Goal: Transaction & Acquisition: Purchase product/service

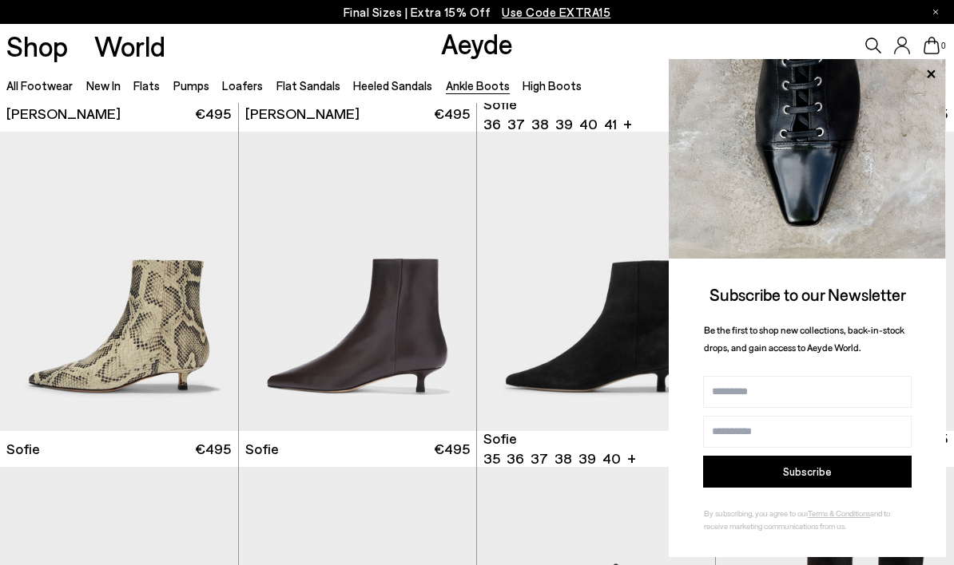
scroll to position [1314, 0]
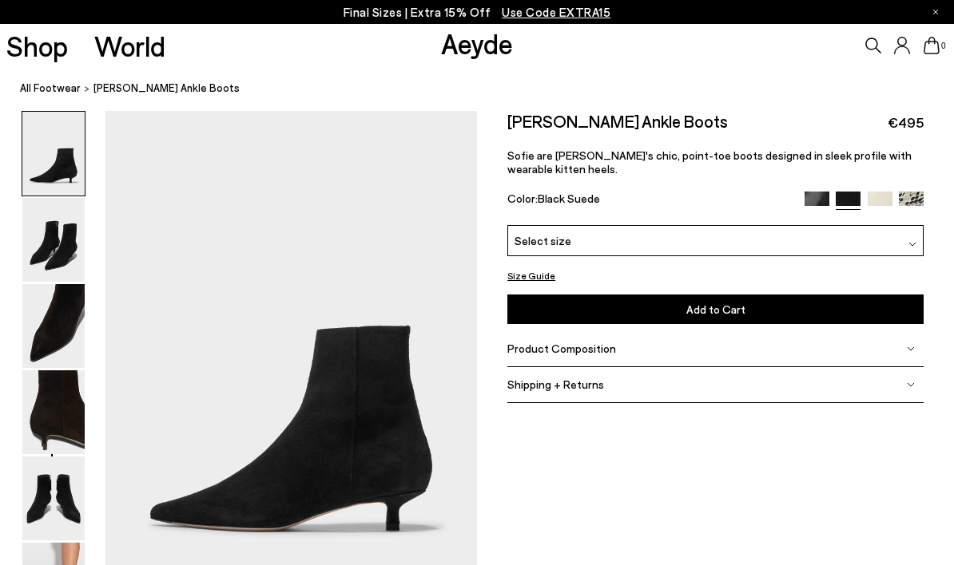
click at [802, 251] on div "Select size" at bounding box center [715, 240] width 416 height 31
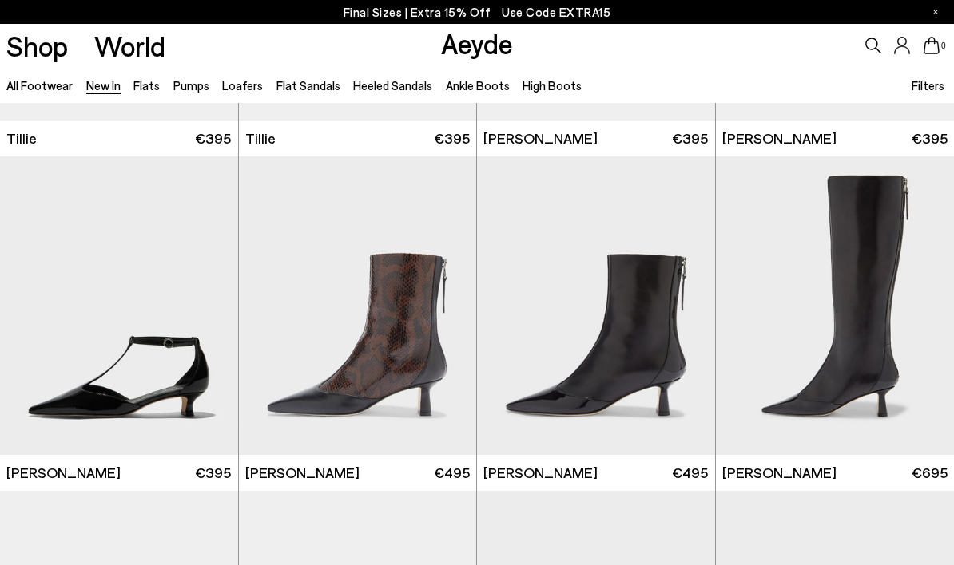
scroll to position [2994, 0]
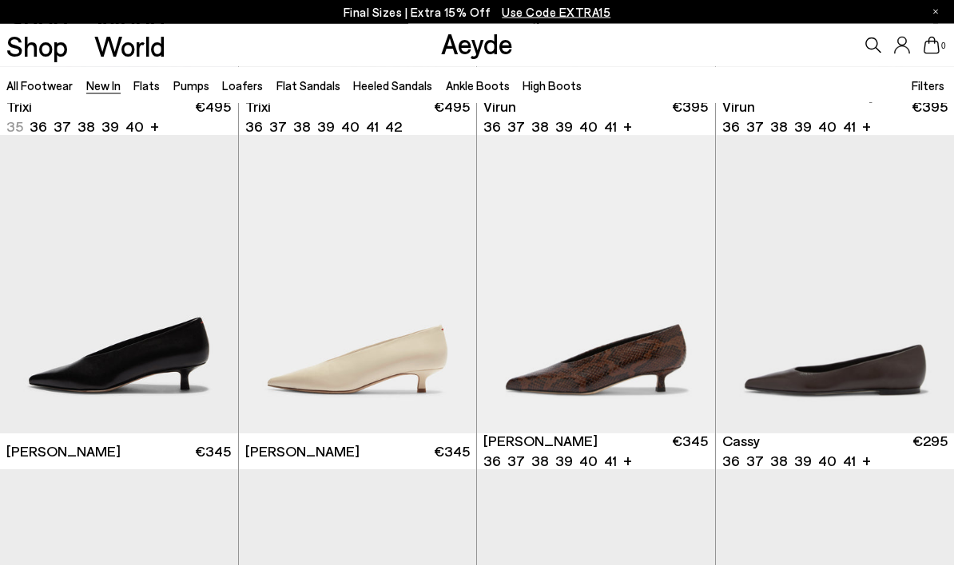
scroll to position [4994, 0]
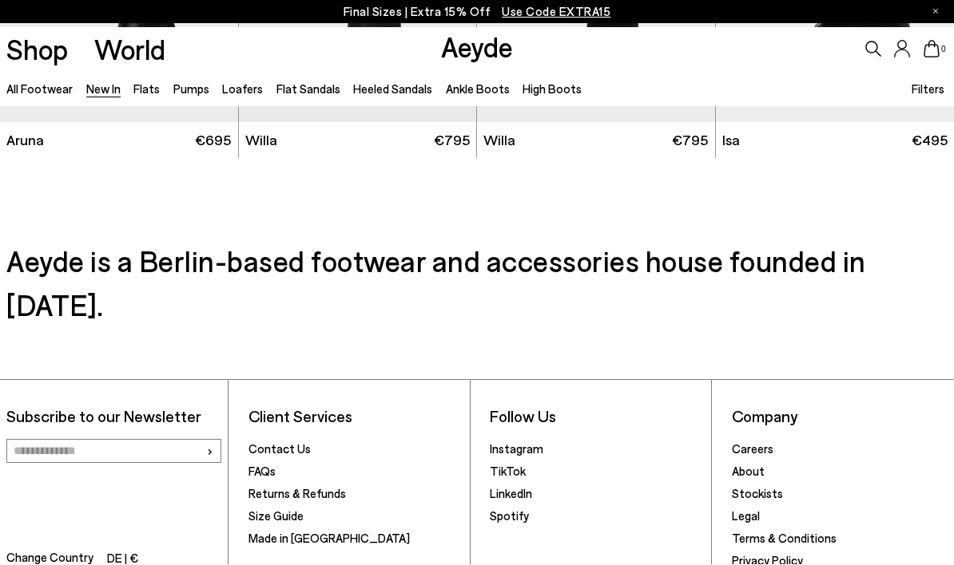
scroll to position [3229, 0]
